Goal: Navigation & Orientation: Find specific page/section

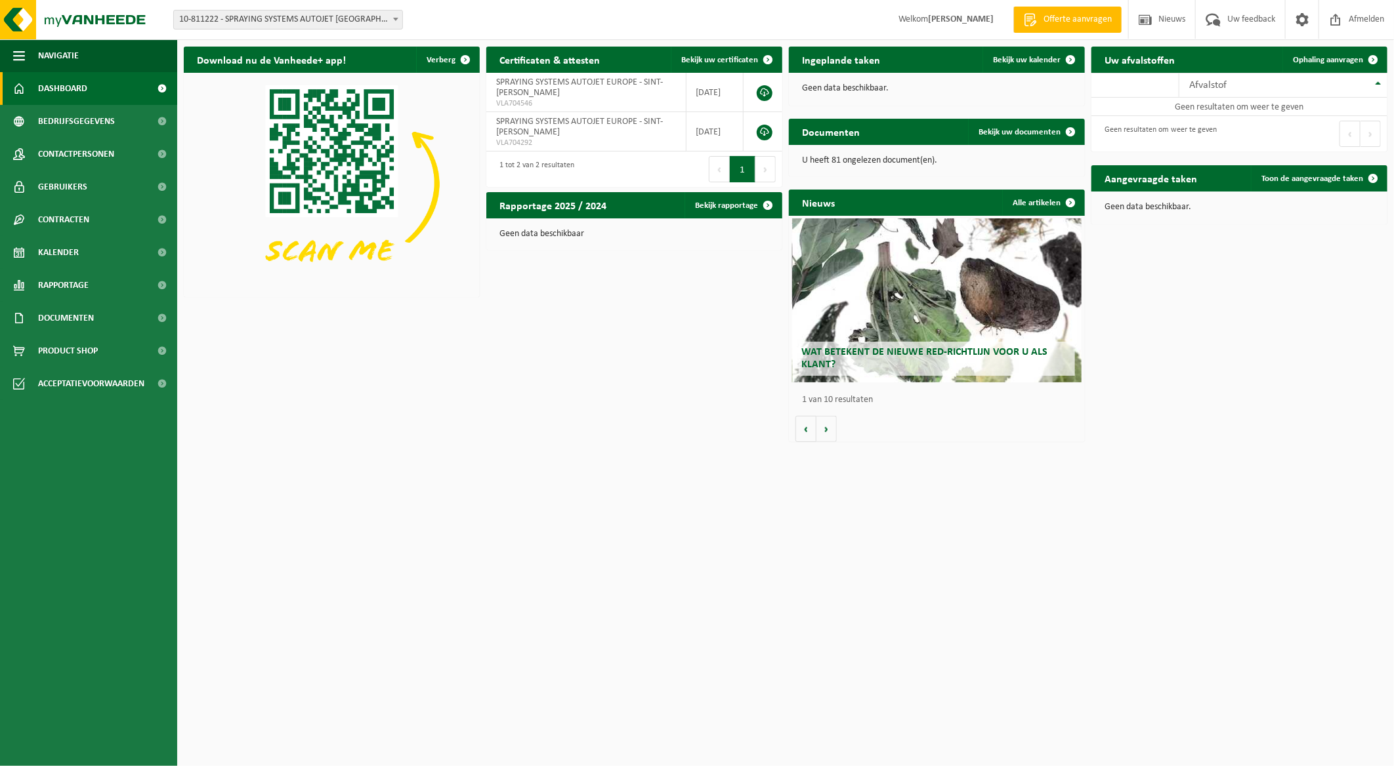
click at [61, 87] on span "Dashboard" at bounding box center [62, 88] width 49 height 33
click at [550, 112] on td "SPRAYING SYSTEMS AUTOJET EUROPE - SINT-DENIJS-WESTREM VLA704546" at bounding box center [586, 92] width 200 height 39
click at [59, 285] on span "Rapportage" at bounding box center [63, 285] width 51 height 33
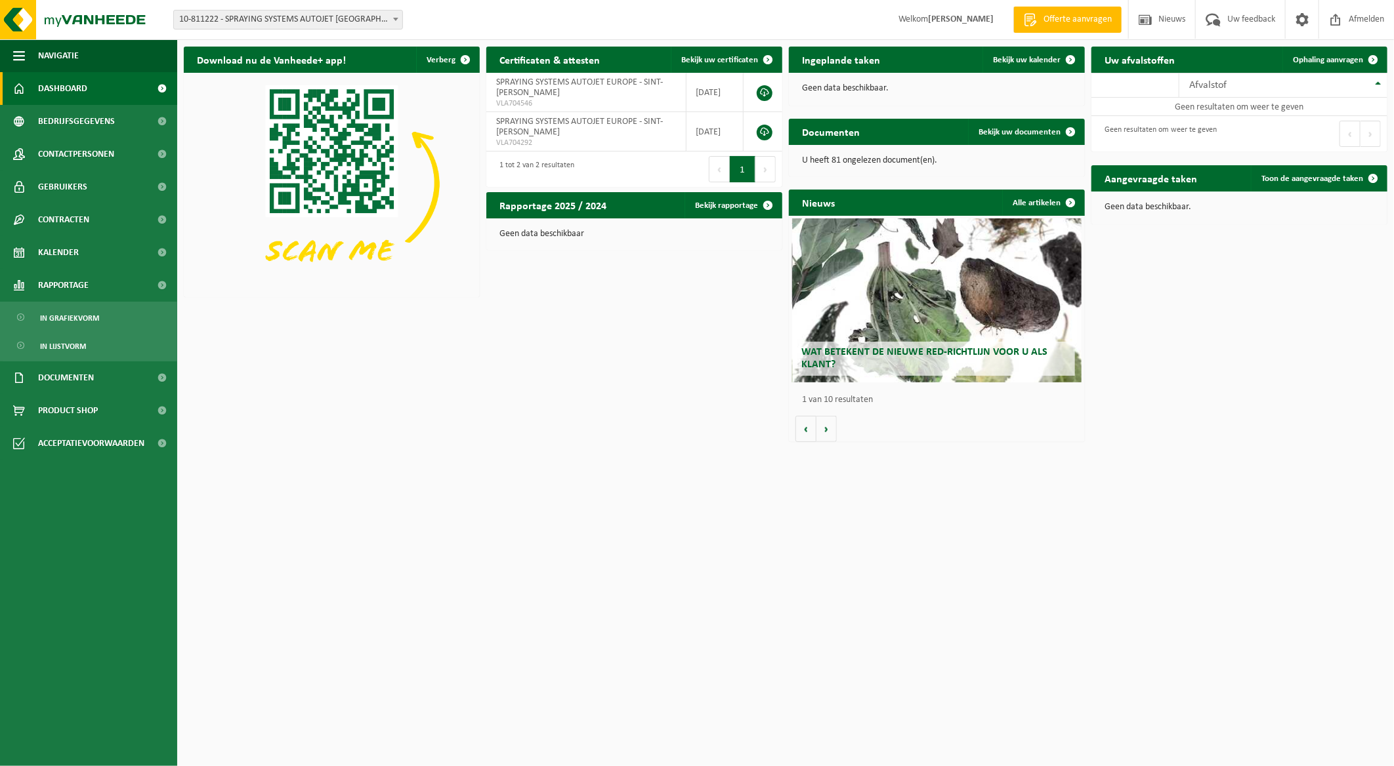
click at [64, 89] on span "Dashboard" at bounding box center [62, 88] width 49 height 33
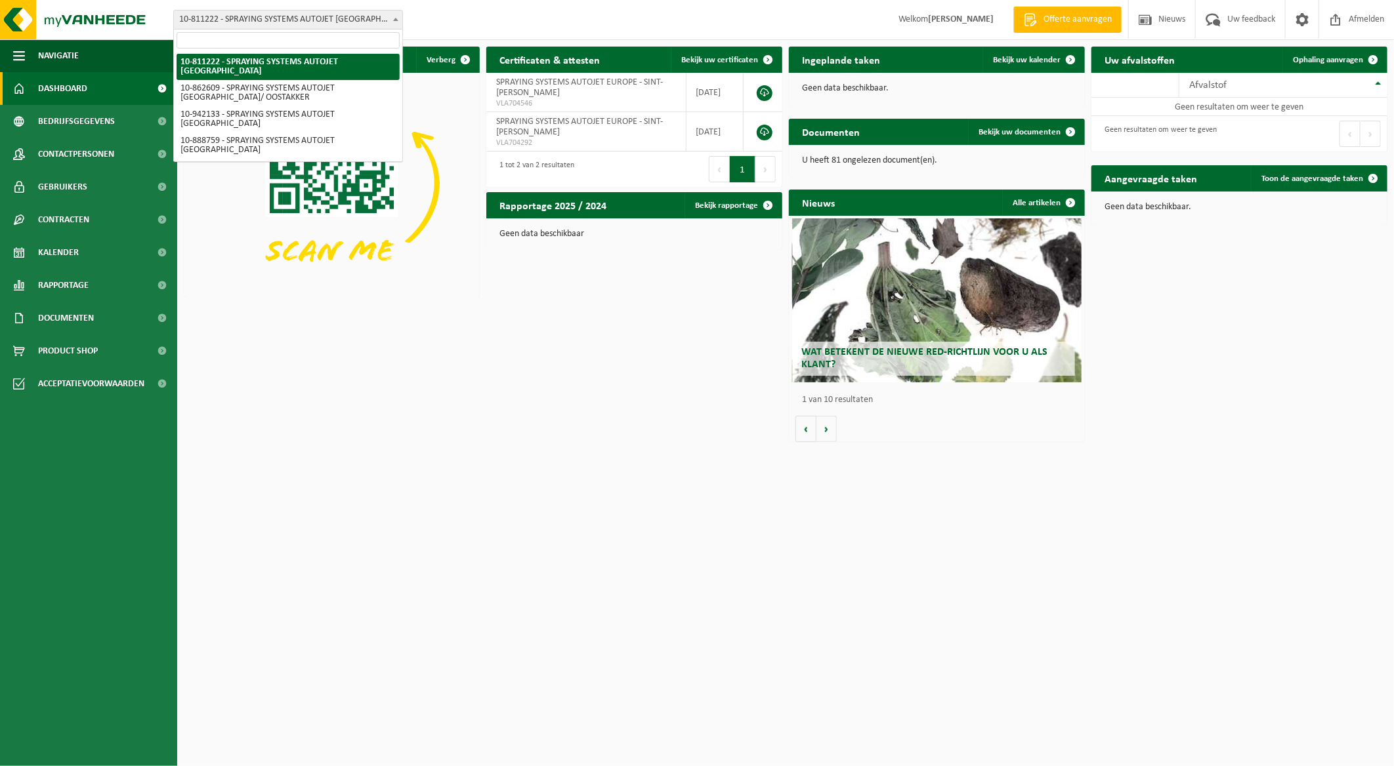
click at [391, 17] on span at bounding box center [395, 18] width 13 height 17
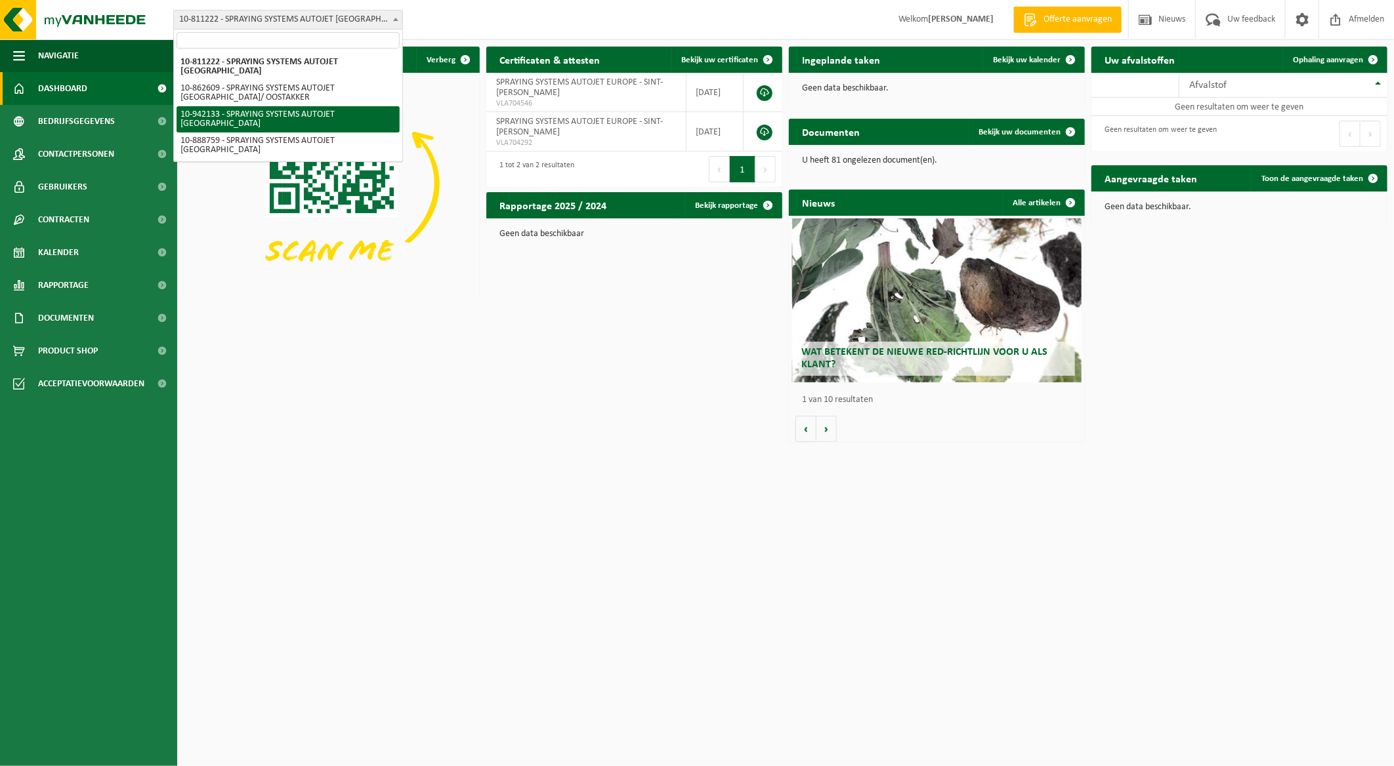
select select "139622"
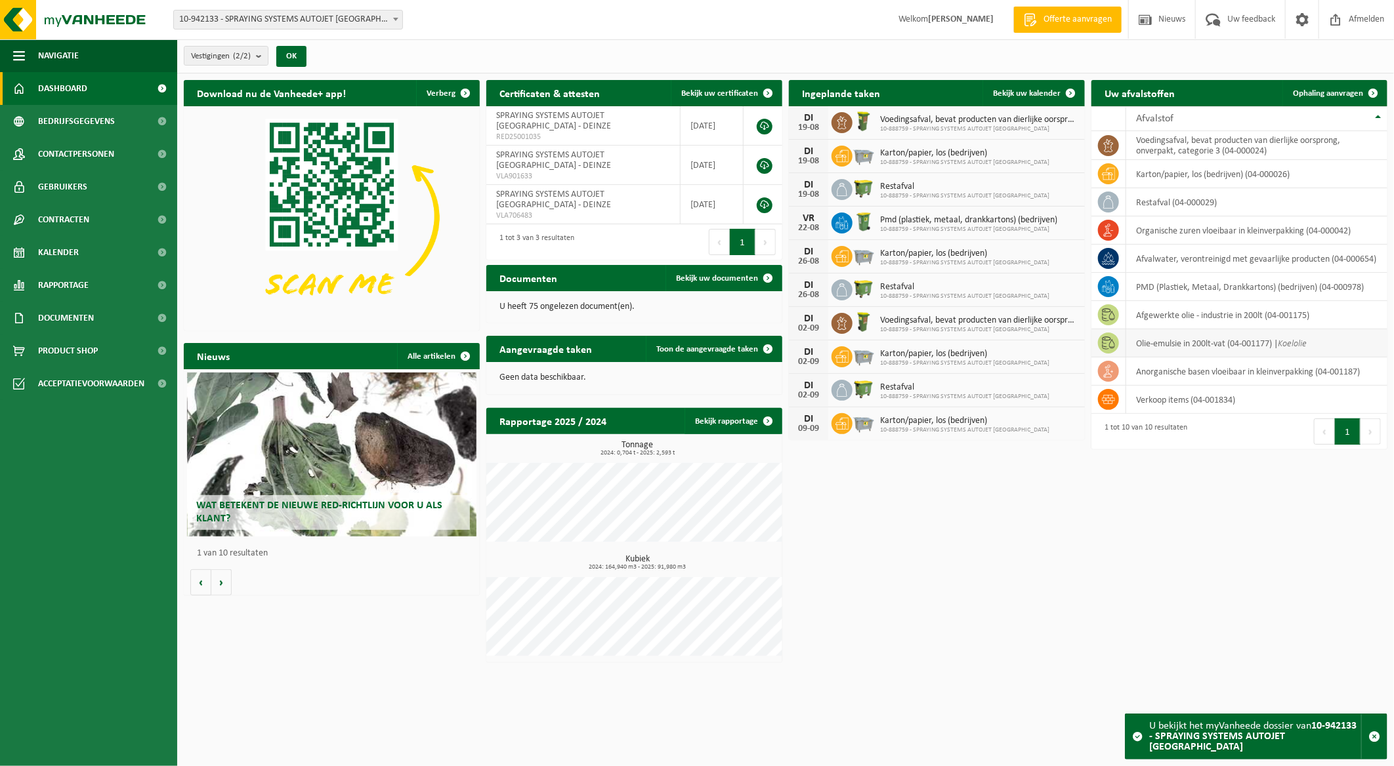
click at [1306, 341] on icon "Koelolie" at bounding box center [1292, 344] width 29 height 10
click at [1306, 343] on icon "Koelolie" at bounding box center [1292, 344] width 29 height 10
click at [1193, 261] on td "afvalwater, verontreinigd met gevaarlijke producten (04-000654)" at bounding box center [1256, 259] width 261 height 28
click at [1287, 738] on div "U bekijkt het myVanheede dossier van 10-942133 - SPRAYING SYSTEMS AUTOJET EUROPE" at bounding box center [1255, 737] width 212 height 45
click at [1206, 317] on td "afgewerkte olie - industrie in 200lt (04-001175)" at bounding box center [1256, 315] width 261 height 28
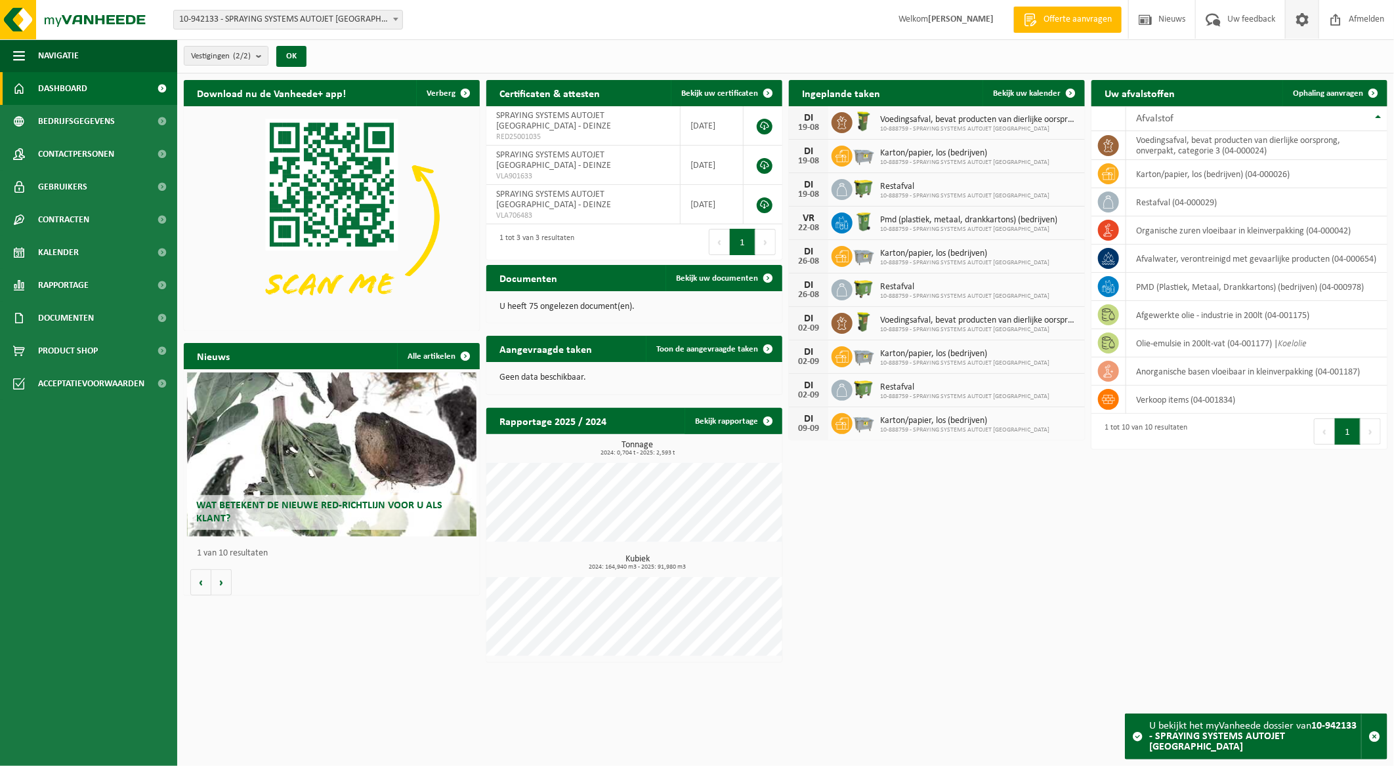
click at [1301, 14] on span at bounding box center [1302, 19] width 20 height 39
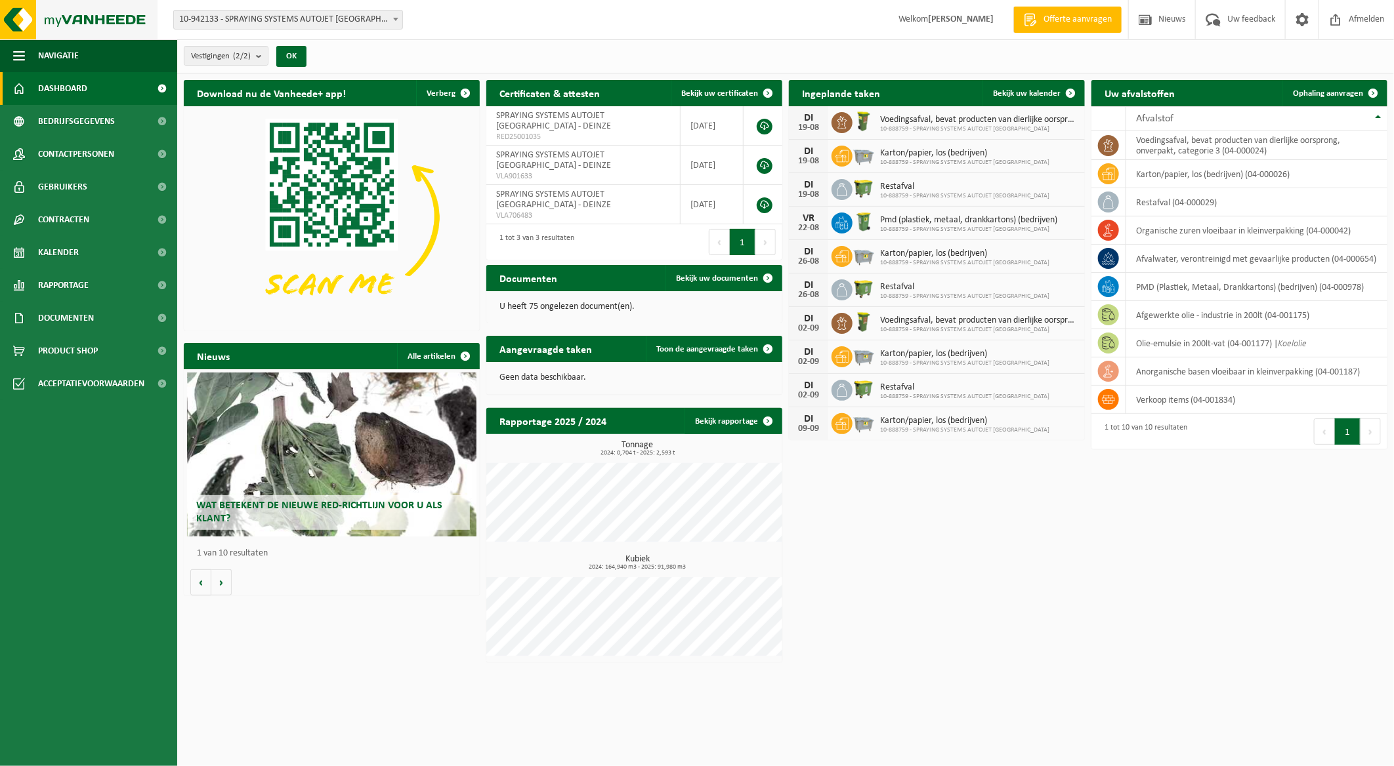
click at [81, 12] on img at bounding box center [78, 19] width 157 height 39
click at [1236, 16] on span "Uw feedback" at bounding box center [1251, 19] width 54 height 39
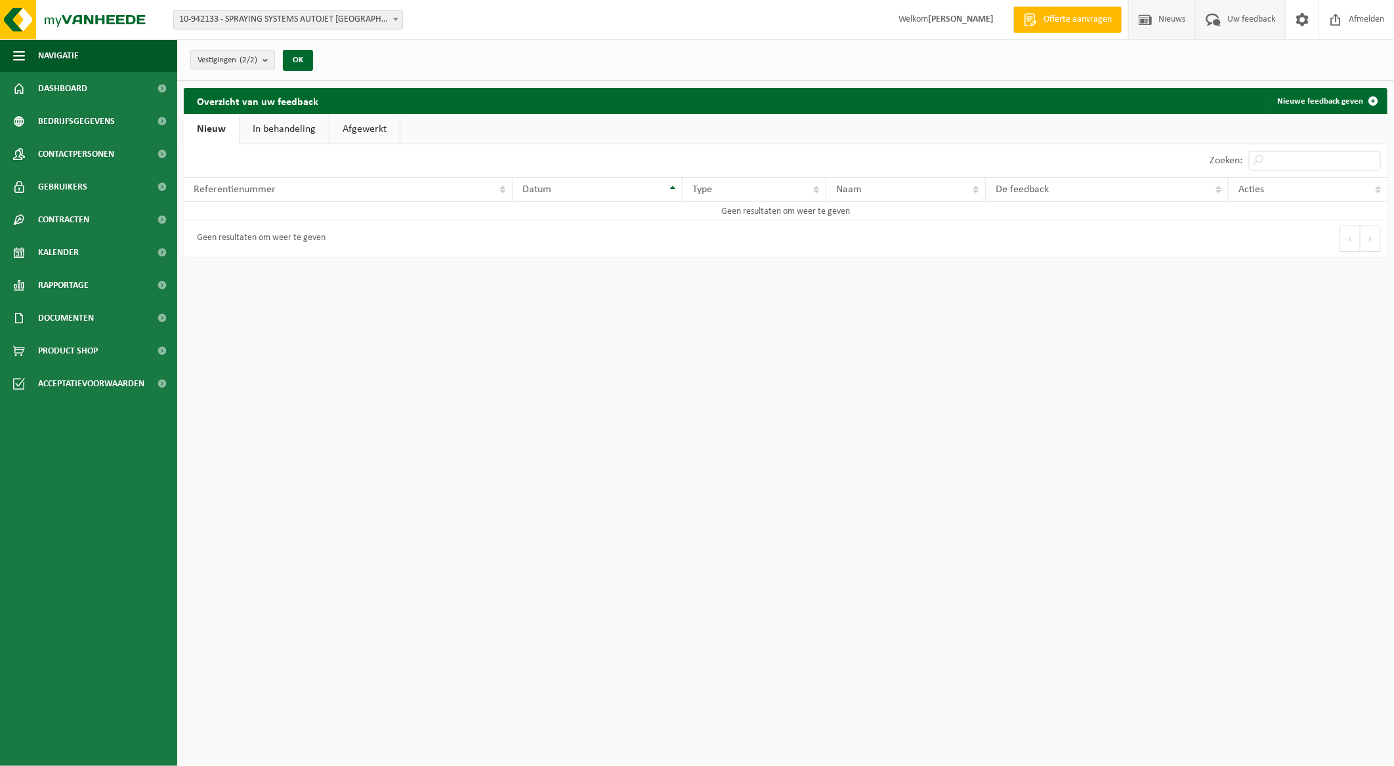
click at [1163, 21] on span "Nieuws" at bounding box center [1171, 19] width 33 height 39
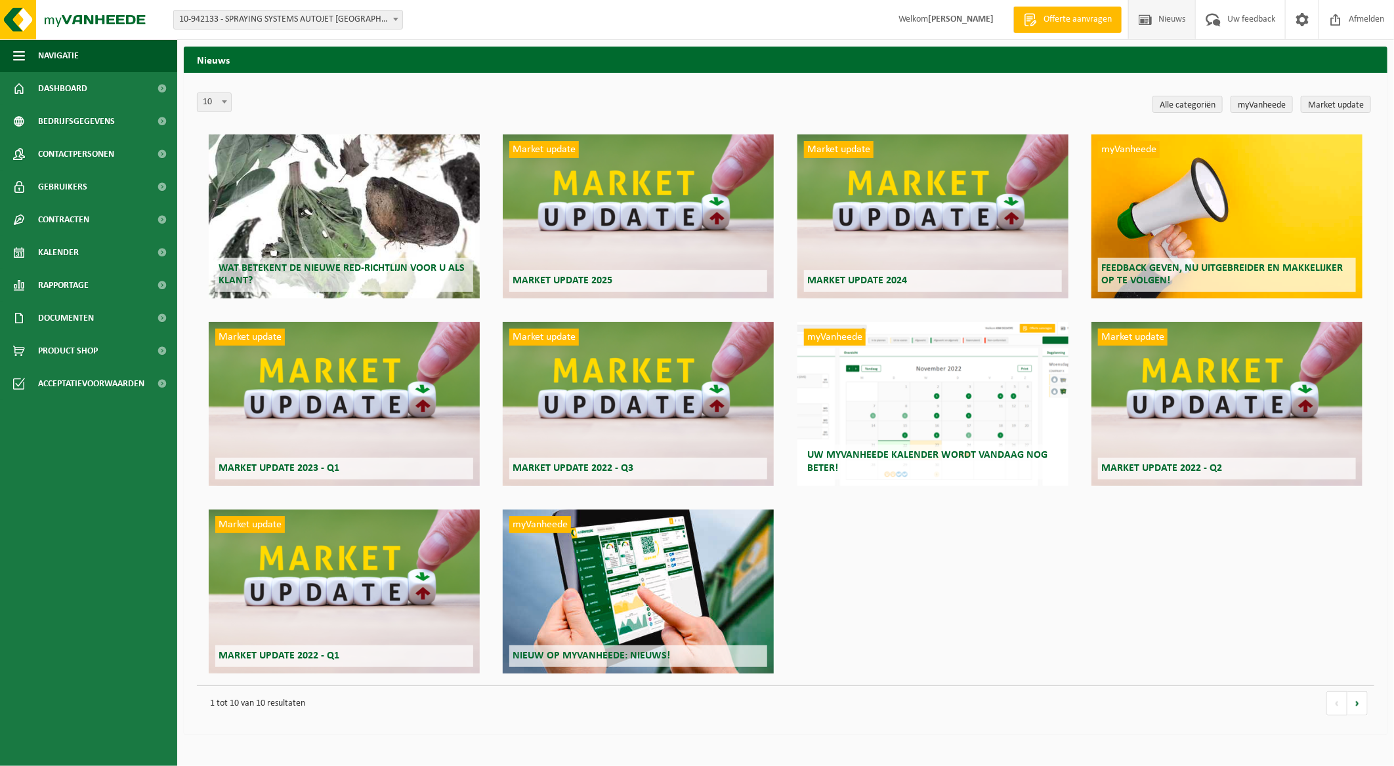
click at [948, 20] on strong "[PERSON_NAME]" at bounding box center [961, 19] width 66 height 10
click at [51, 83] on span "Dashboard" at bounding box center [62, 88] width 49 height 33
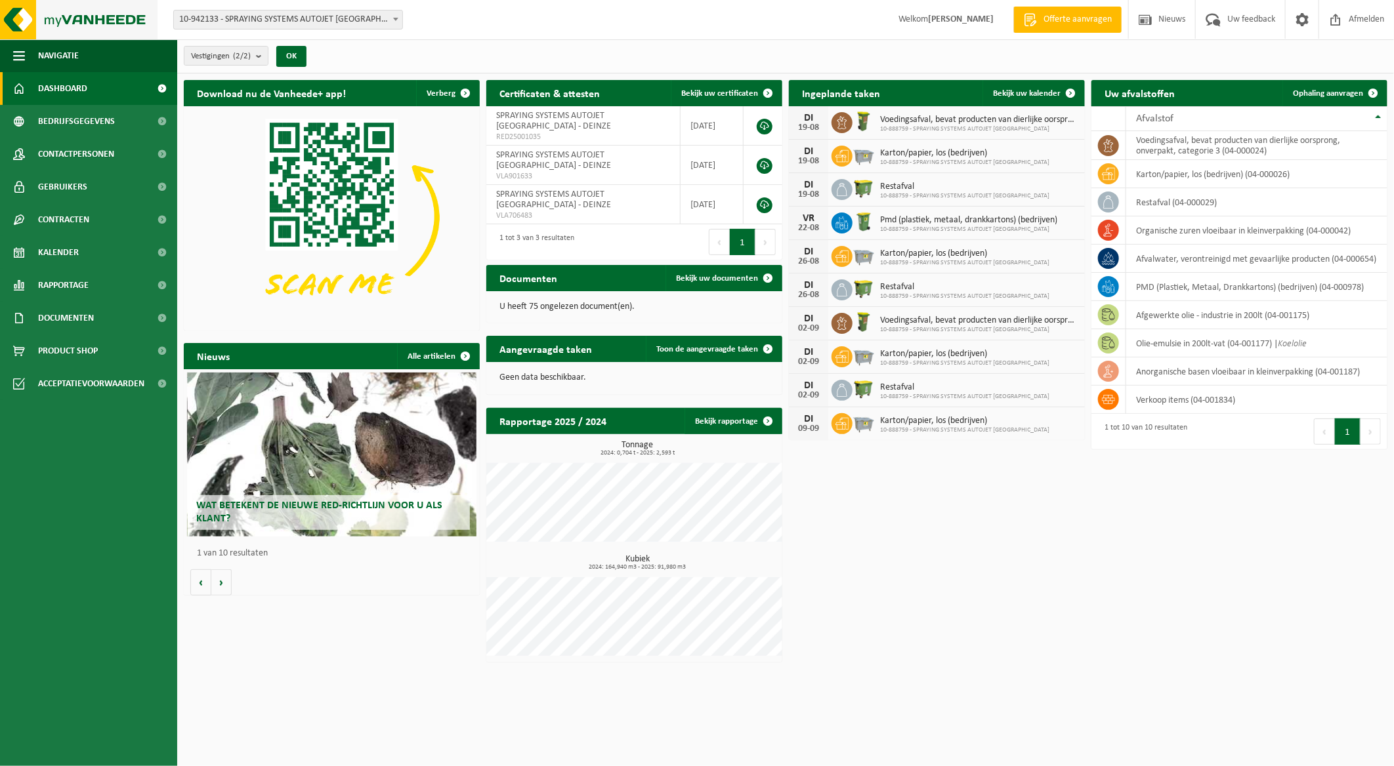
click at [81, 16] on img at bounding box center [78, 19] width 157 height 39
click at [62, 345] on span "Product Shop" at bounding box center [68, 351] width 60 height 33
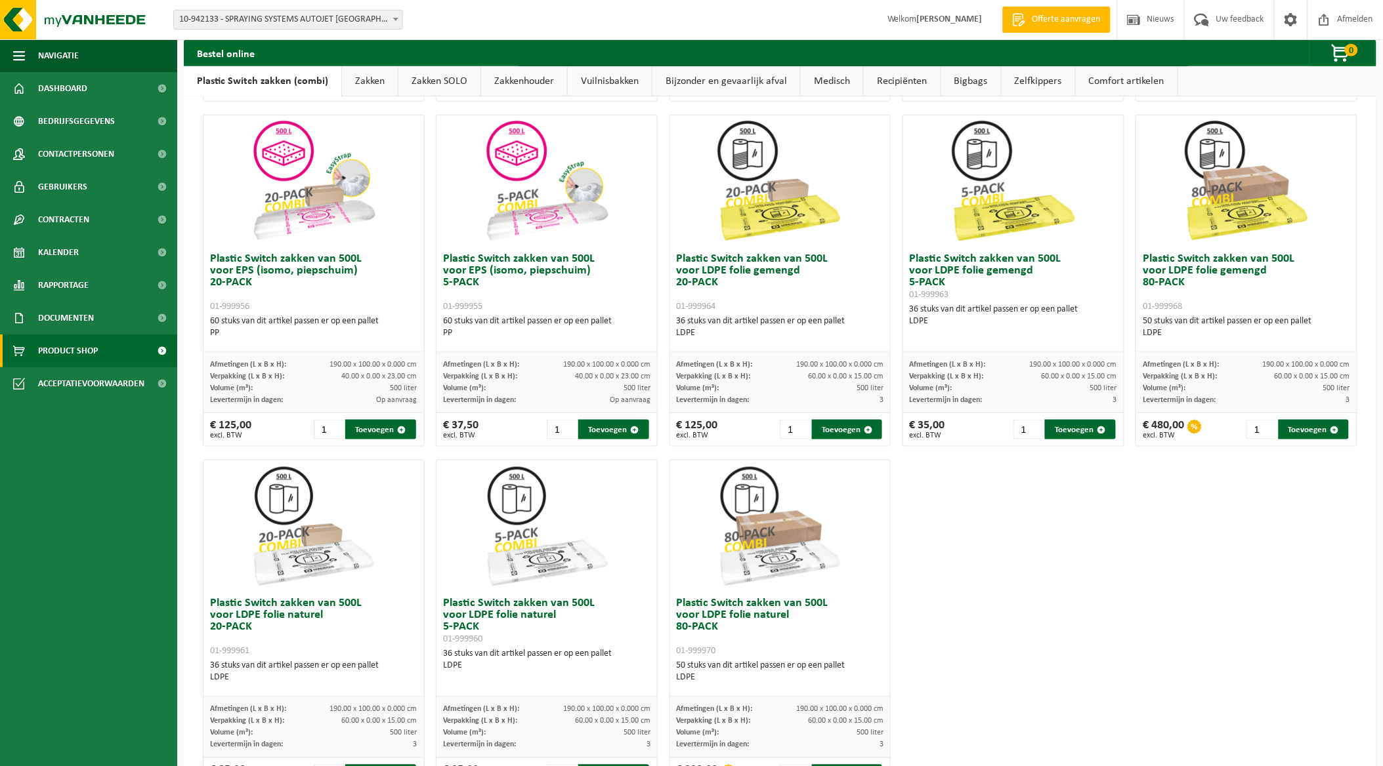
scroll to position [465, 0]
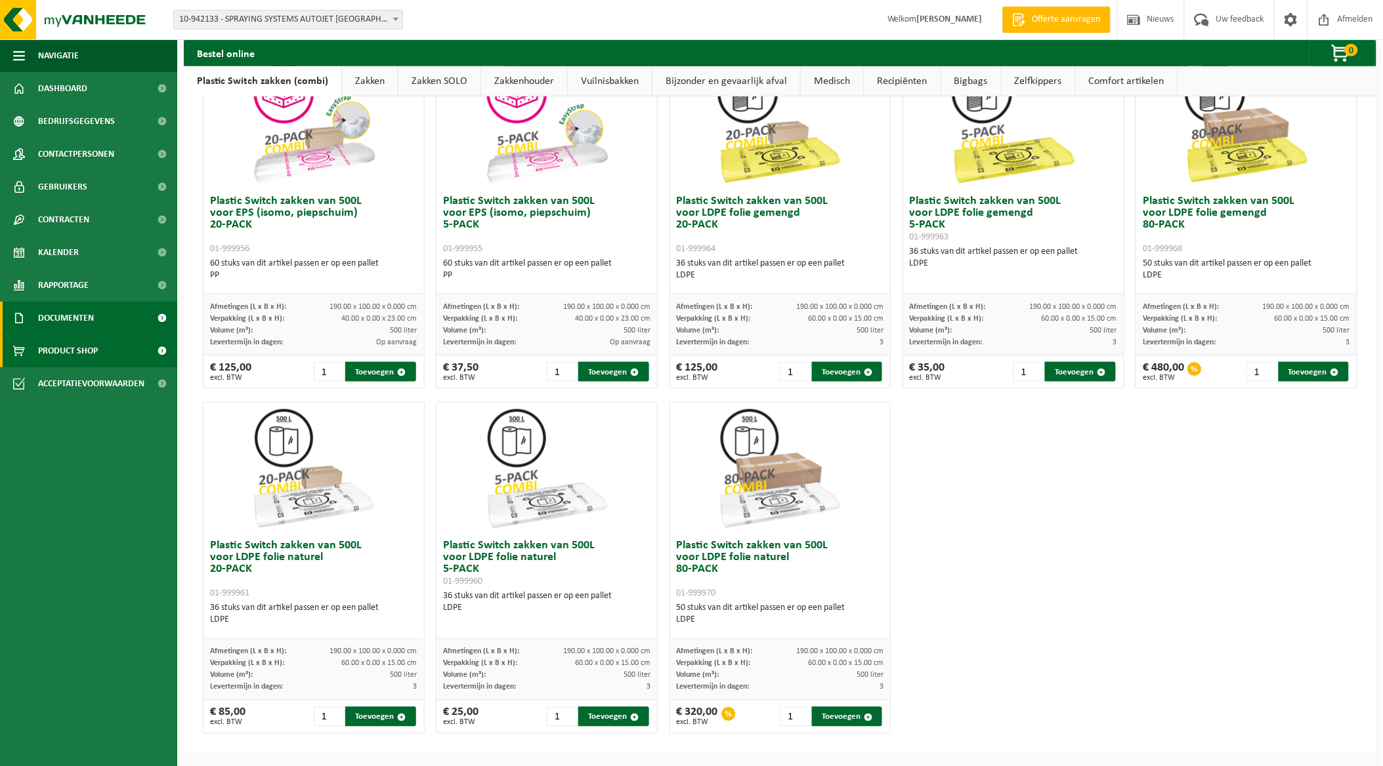
click at [51, 318] on span "Documenten" at bounding box center [66, 318] width 56 height 33
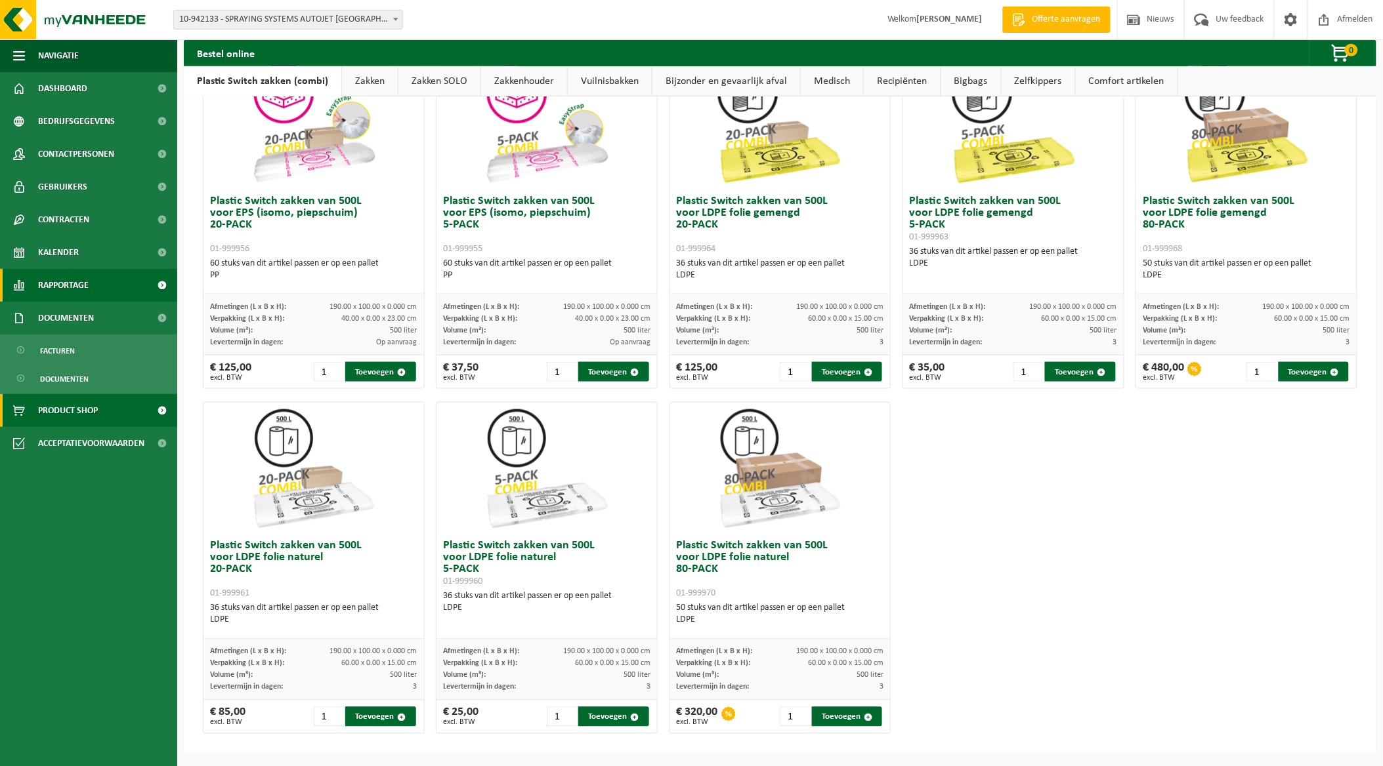
click at [58, 287] on span "Rapportage" at bounding box center [63, 285] width 51 height 33
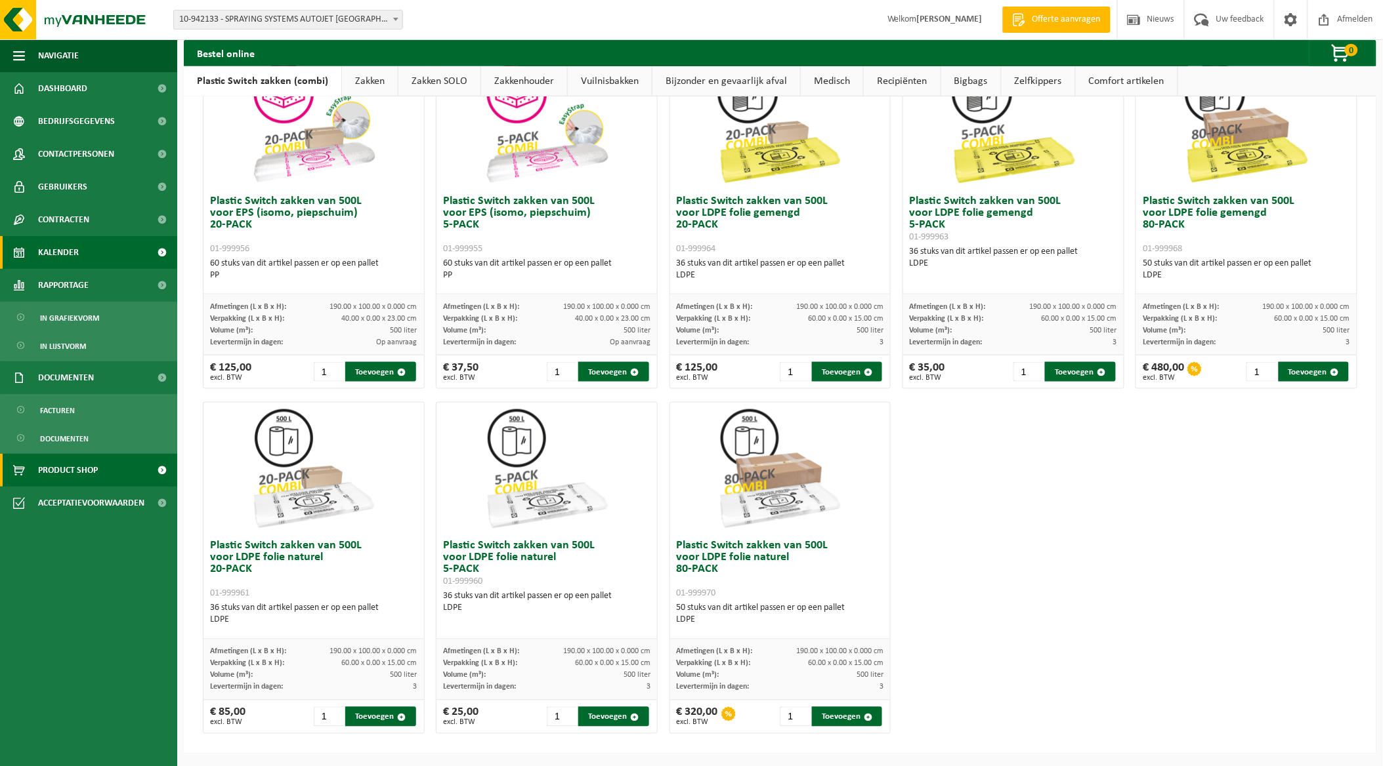
click at [61, 246] on span "Kalender" at bounding box center [58, 252] width 41 height 33
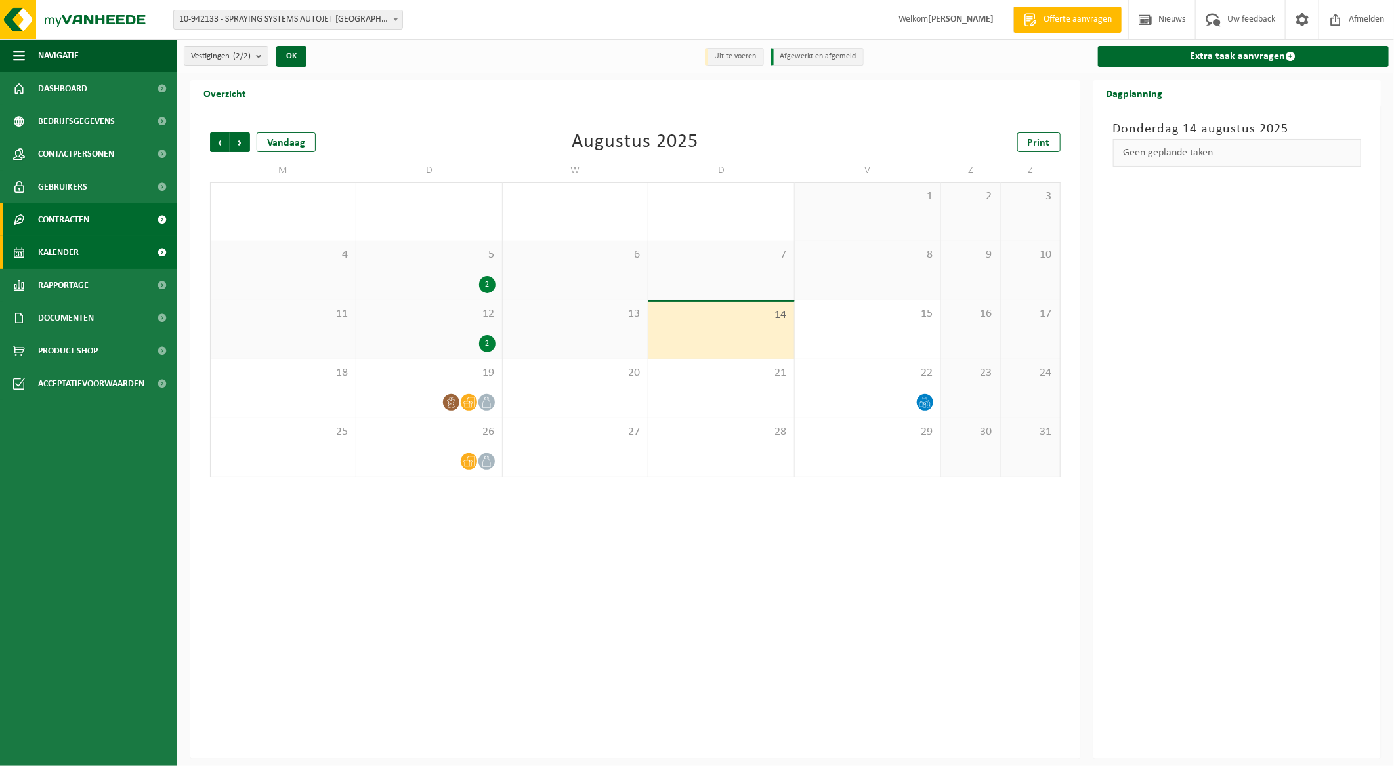
click at [63, 218] on span "Contracten" at bounding box center [63, 219] width 51 height 33
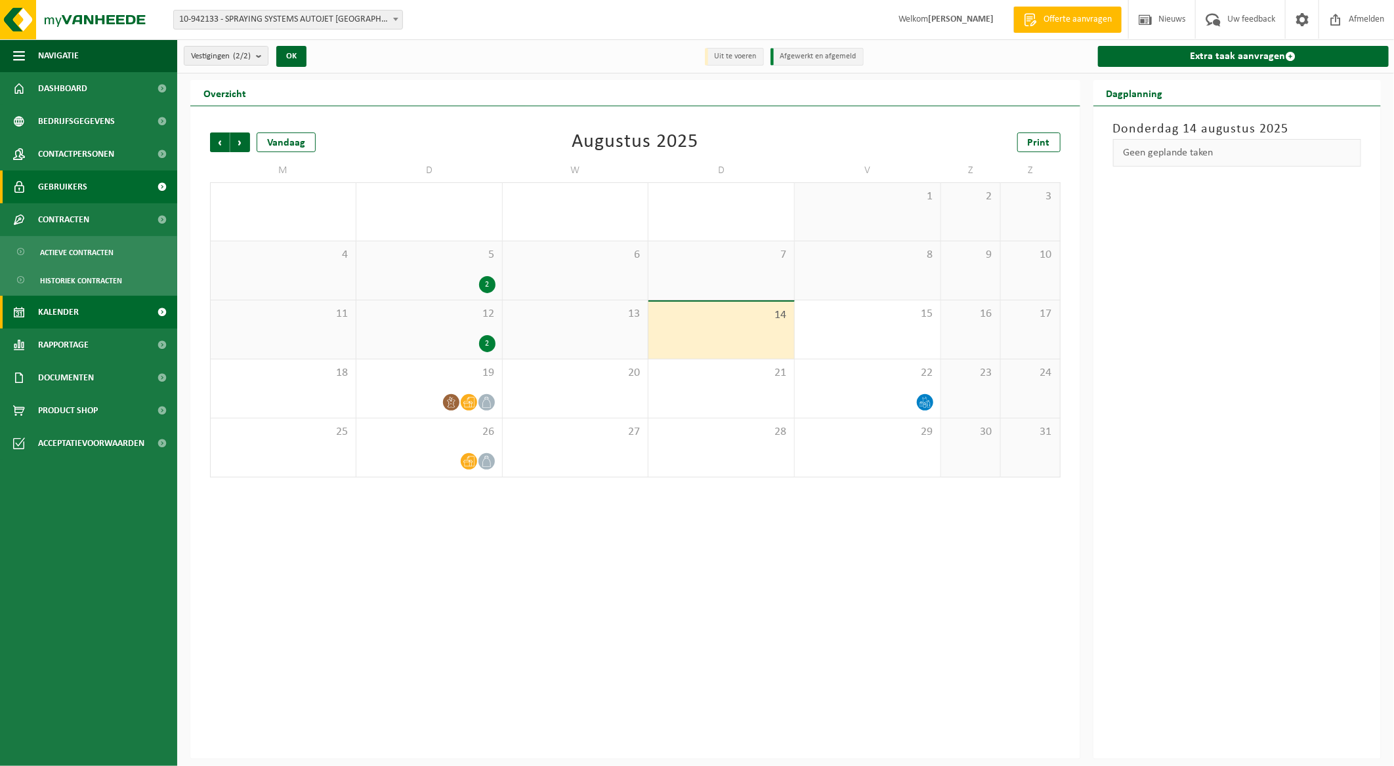
click at [70, 182] on span "Gebruikers" at bounding box center [62, 187] width 49 height 33
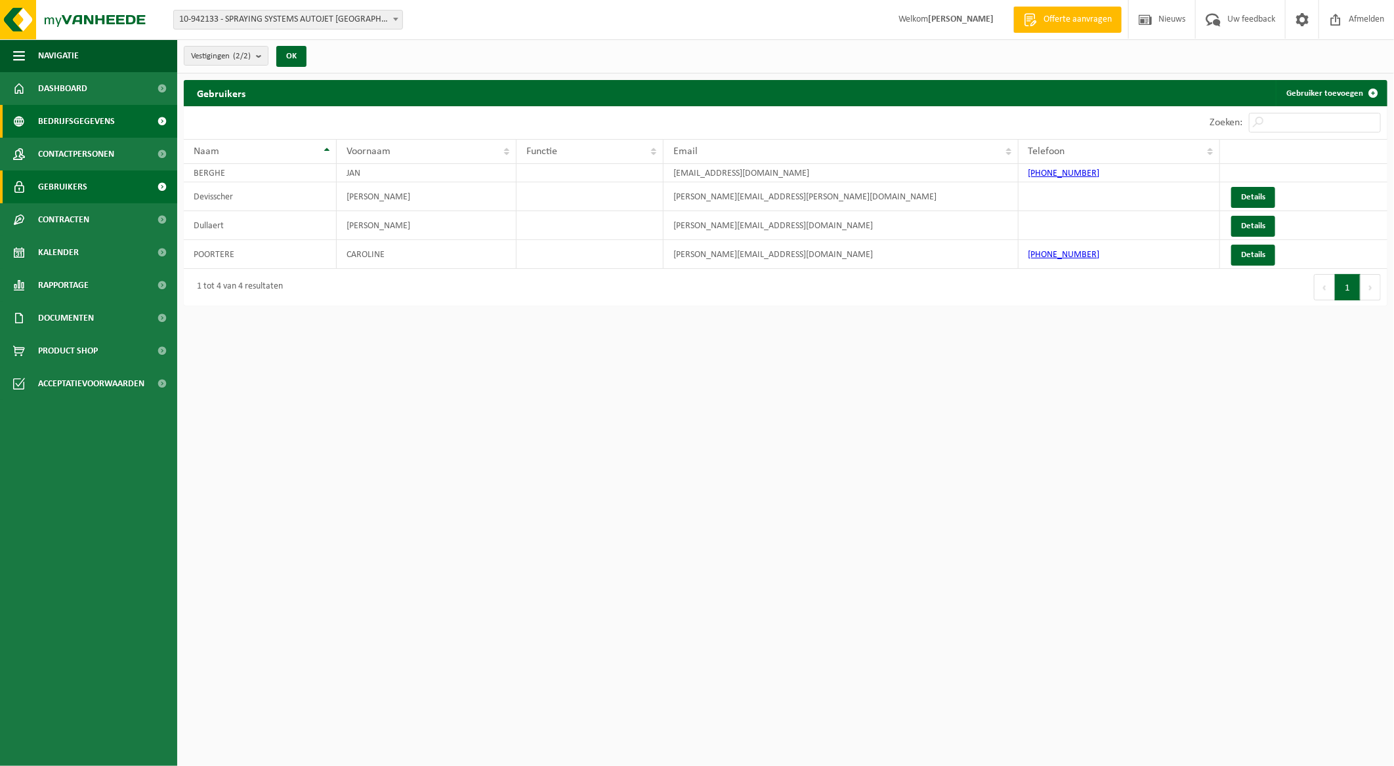
click at [64, 115] on span "Bedrijfsgegevens" at bounding box center [76, 121] width 77 height 33
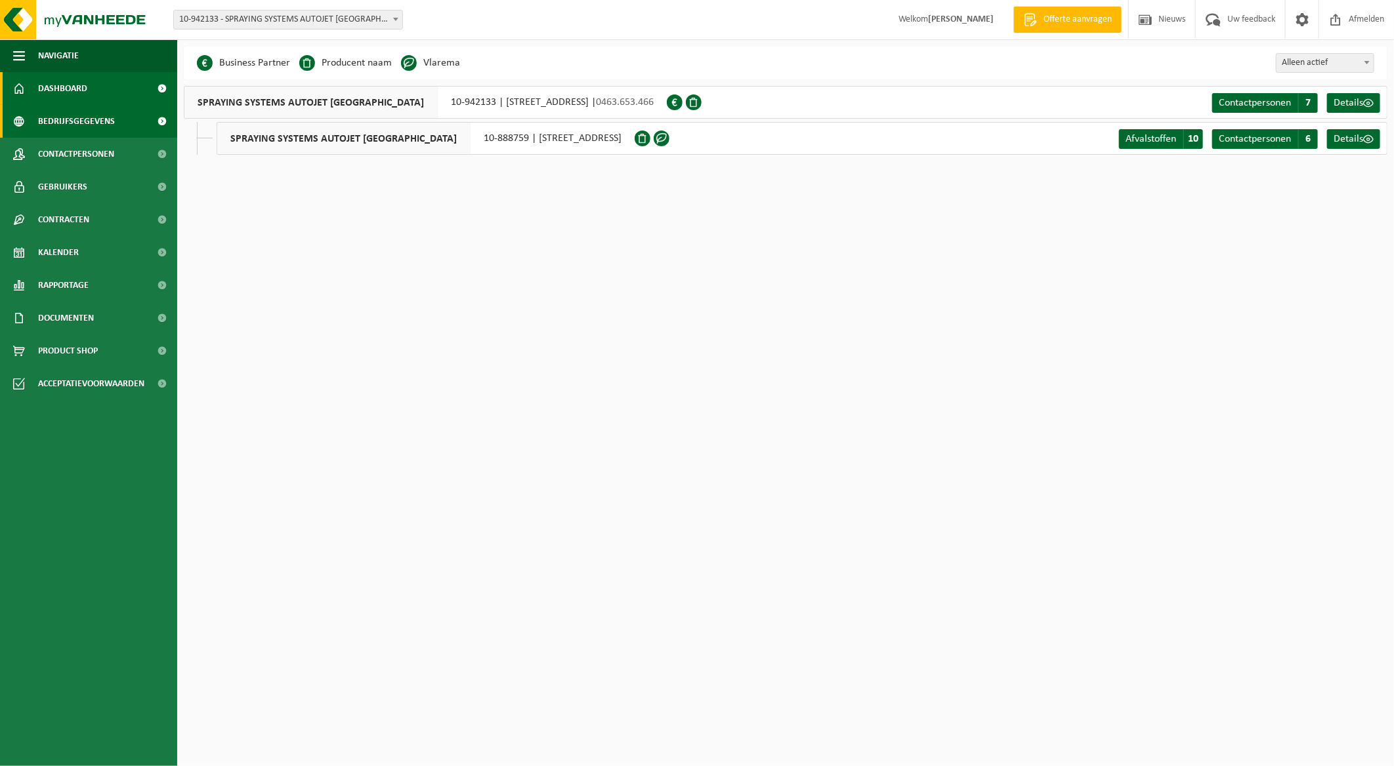
click at [77, 86] on span "Dashboard" at bounding box center [62, 88] width 49 height 33
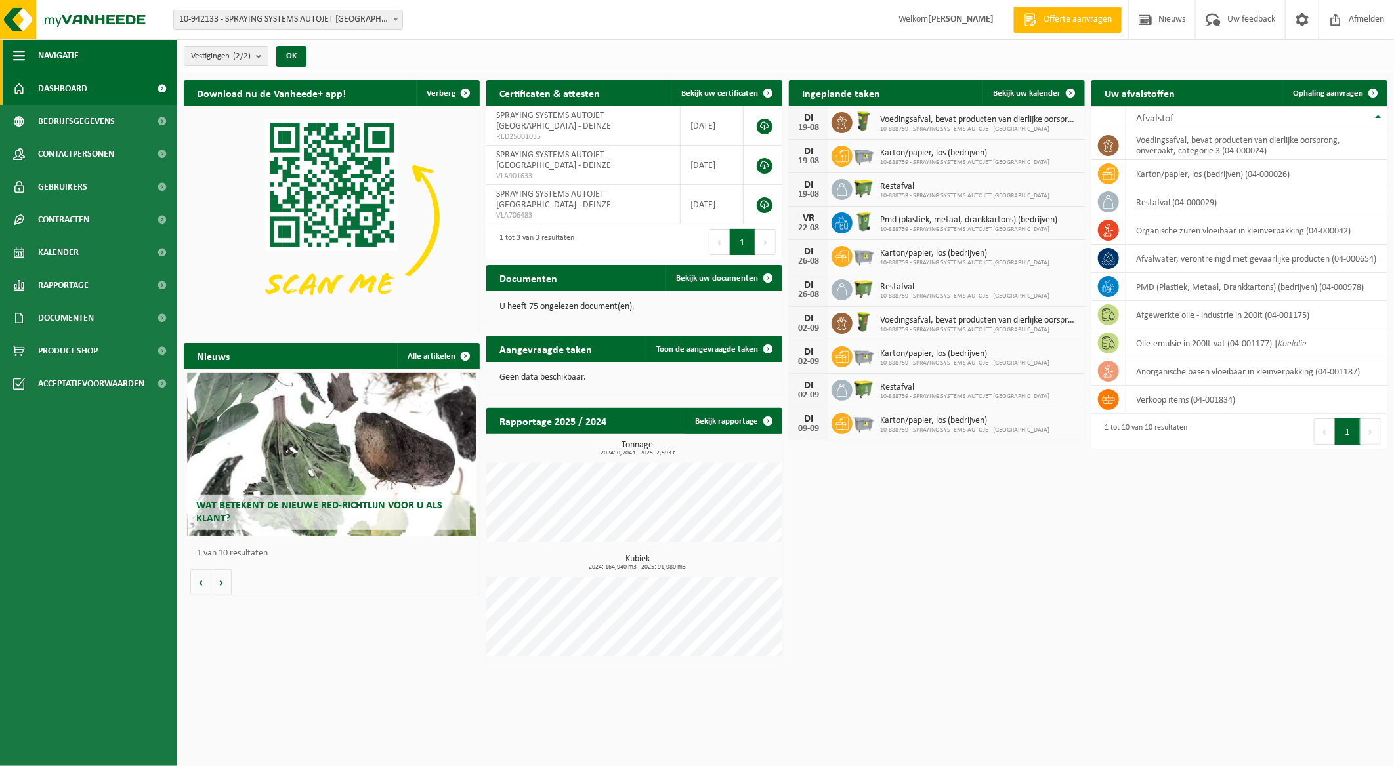
click at [52, 58] on span "Navigatie" at bounding box center [58, 55] width 41 height 33
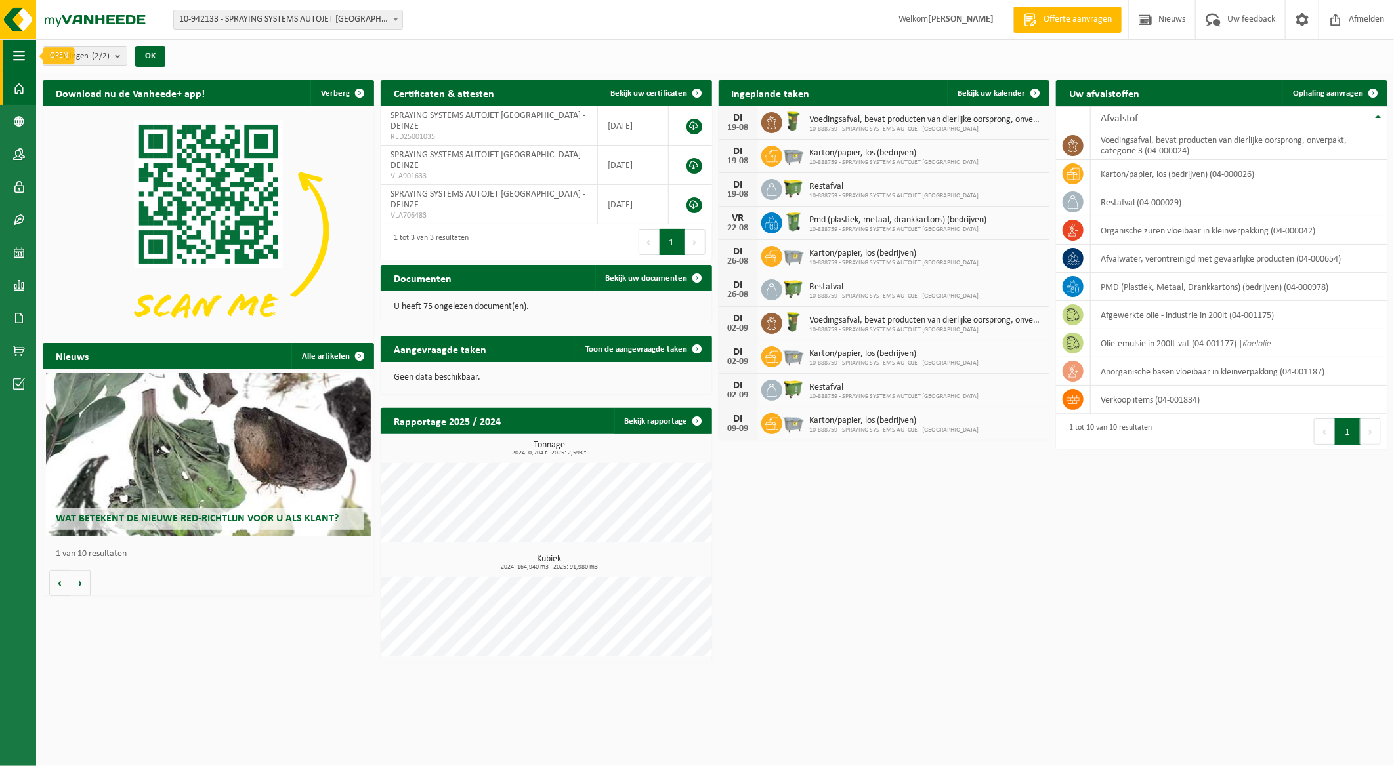
click at [24, 51] on button "Navigatie" at bounding box center [18, 55] width 36 height 33
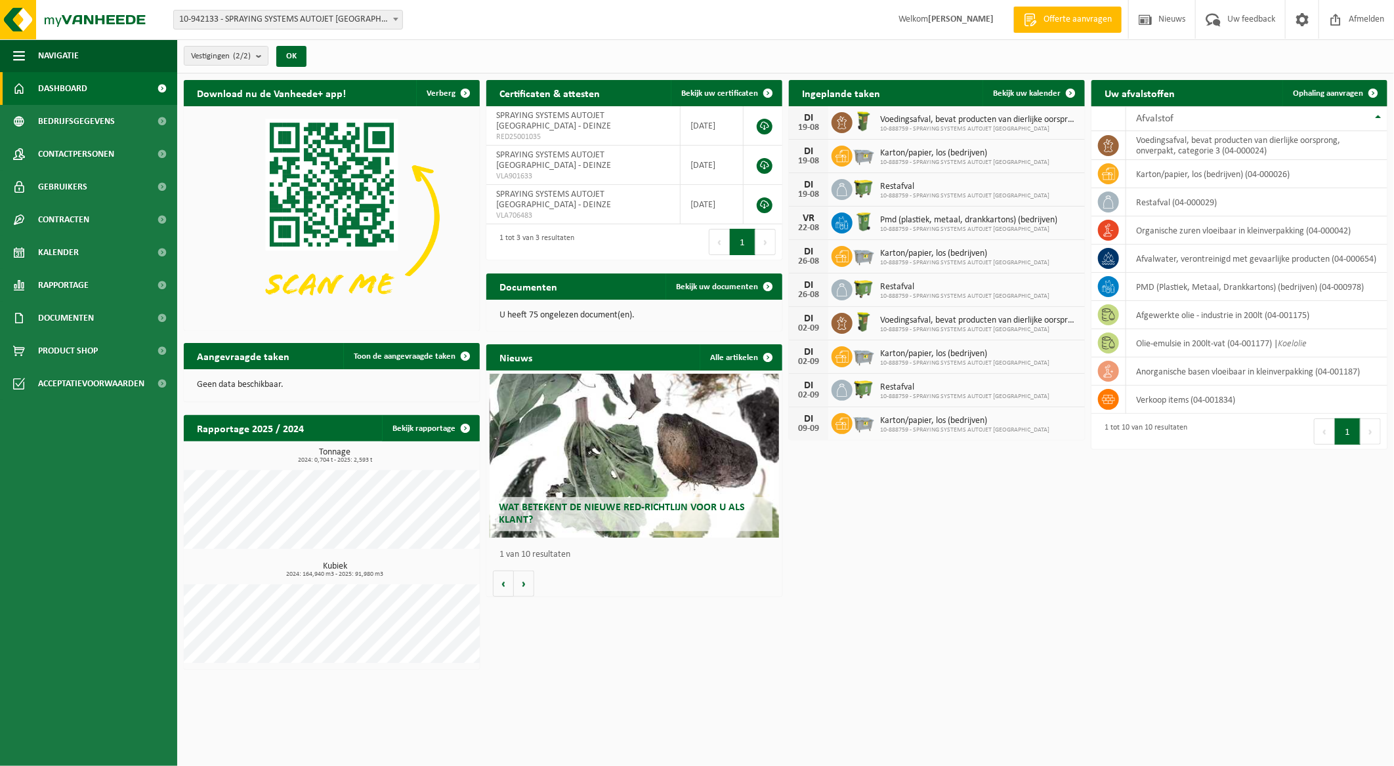
click at [608, 661] on div "Download nu de Vanheede+ app! Verberg Certificaten & attesten Bekijk uw certifi…" at bounding box center [785, 374] width 1210 height 603
click at [988, 630] on div "Download nu de Vanheede+ app! Verberg Certificaten & attesten Bekijk uw certifi…" at bounding box center [785, 374] width 1210 height 603
